Goal: Task Accomplishment & Management: Complete application form

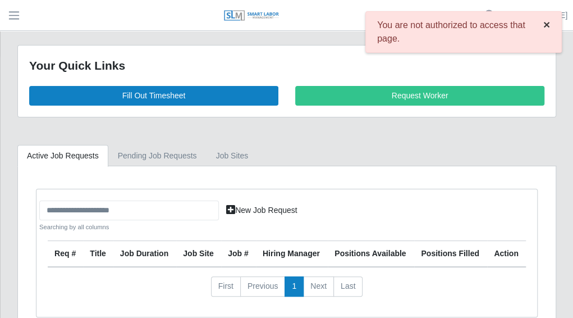
click at [547, 25] on span "×" at bounding box center [546, 24] width 7 height 13
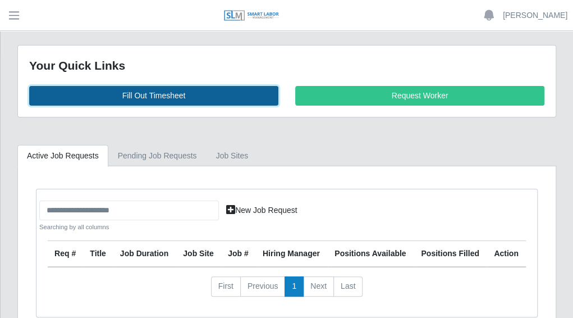
click at [161, 94] on link "Fill Out Timesheet" at bounding box center [153, 96] width 249 height 20
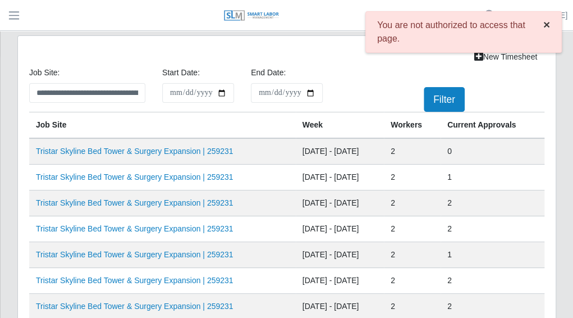
click at [543, 26] on span "×" at bounding box center [546, 24] width 7 height 13
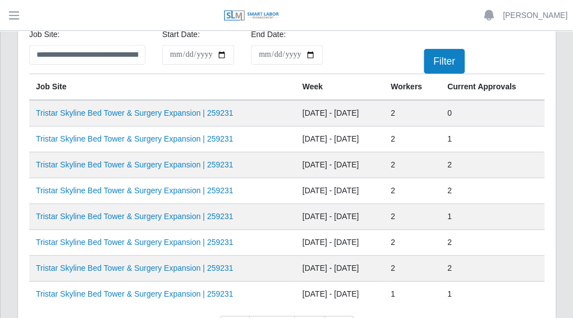
scroll to position [56, 0]
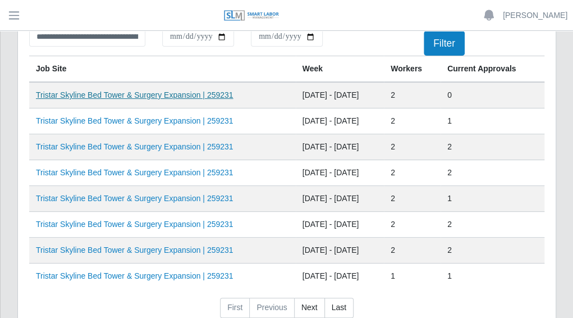
click at [164, 94] on link "Tristar Skyline Bed Tower & Surgery Expansion | 259231" at bounding box center [134, 94] width 197 height 9
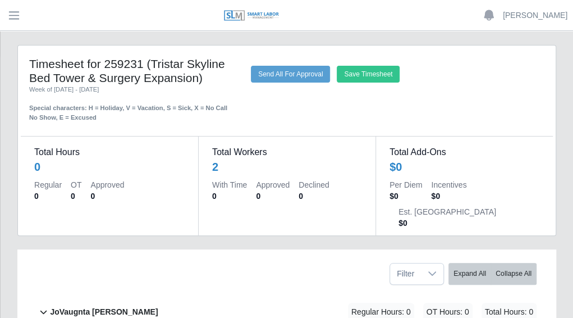
drag, startPoint x: 575, startPoint y: 52, endPoint x: 290, endPoint y: 72, distance: 285.9
click at [290, 72] on div "Save Timesheet Send All For Approval" at bounding box center [398, 74] width 310 height 17
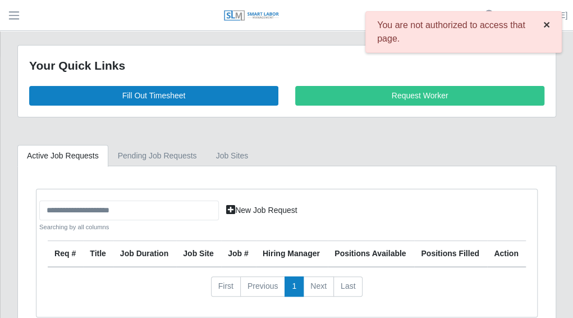
click at [547, 28] on span "×" at bounding box center [546, 24] width 7 height 13
